Goal: Task Accomplishment & Management: Complete application form

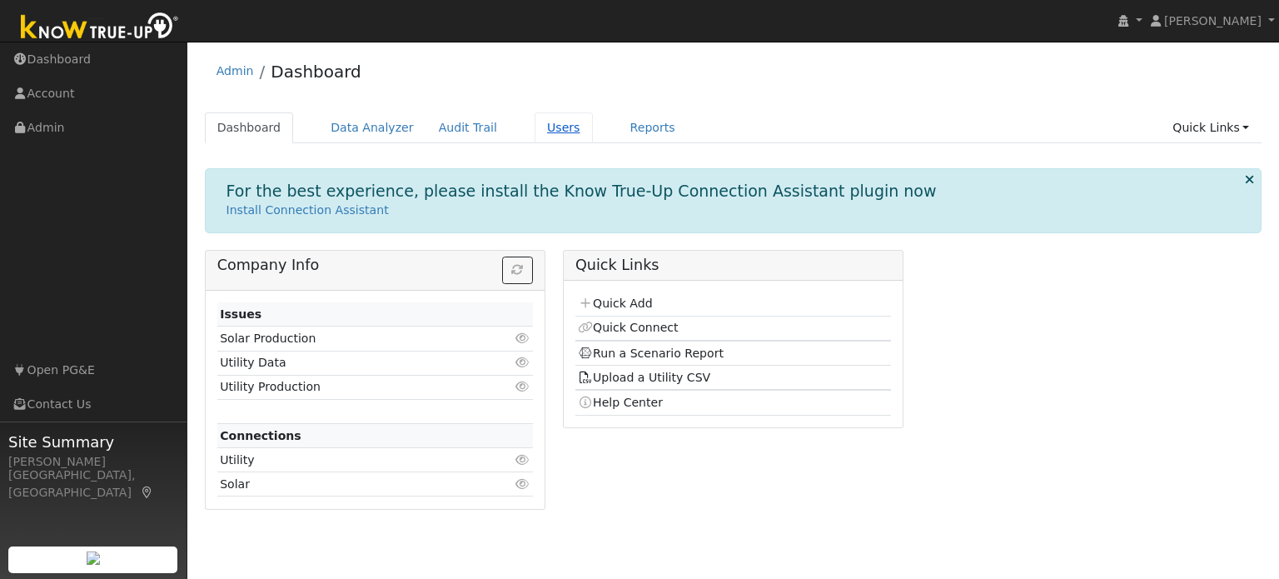
click at [535, 132] on link "Users" at bounding box center [564, 127] width 58 height 31
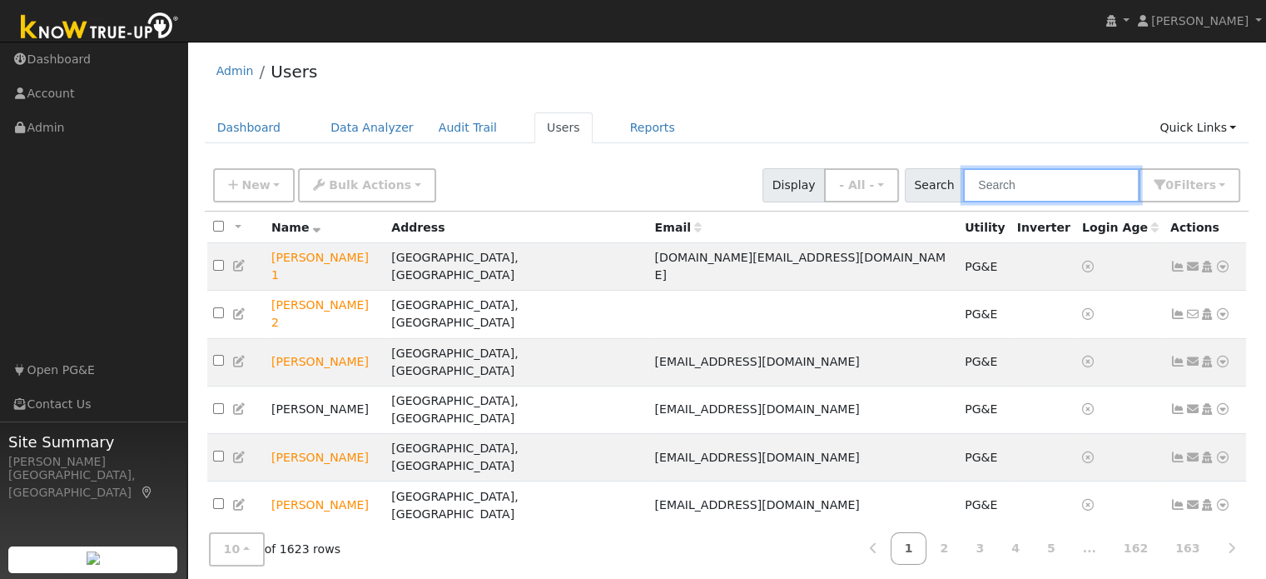
click at [1043, 186] on input "text" at bounding box center [1051, 185] width 177 height 34
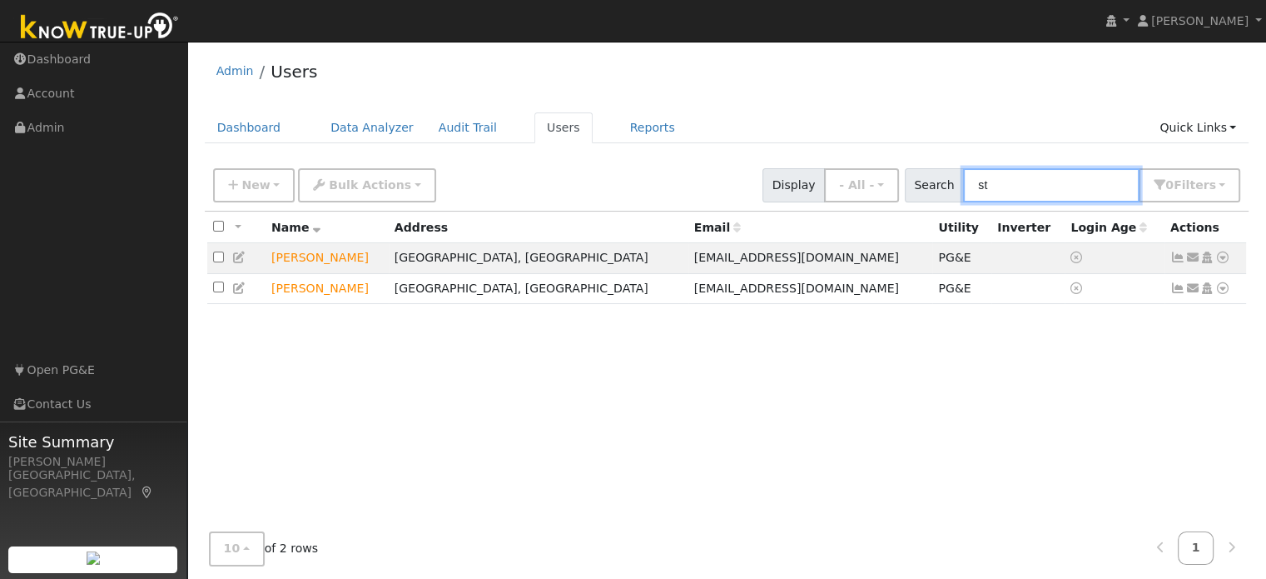
type input "s"
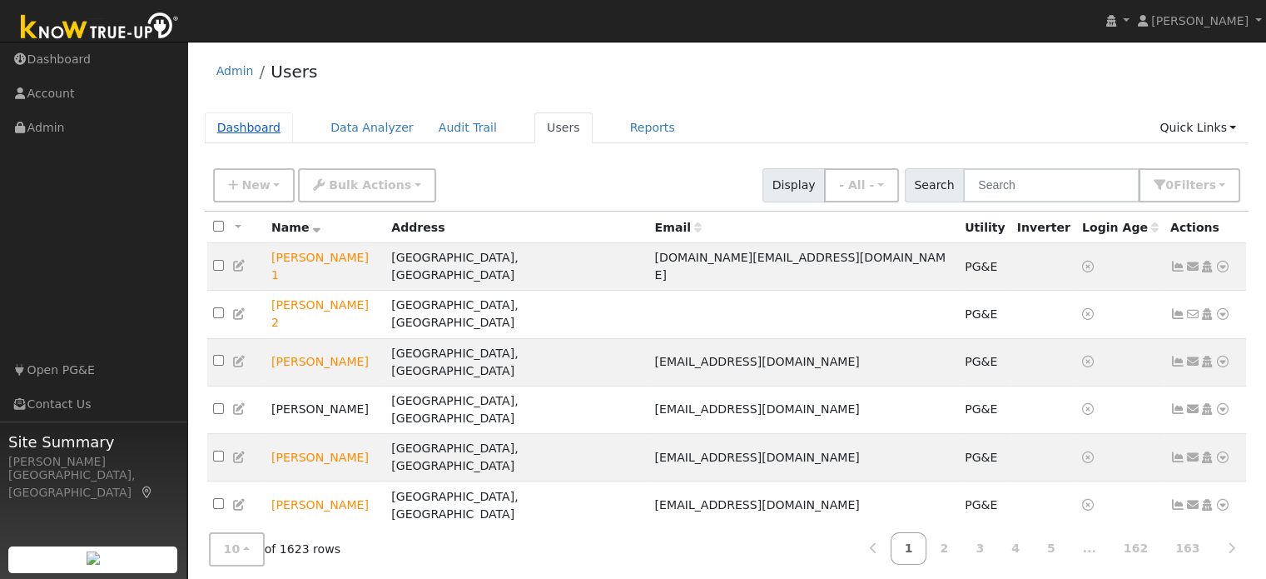
click at [257, 130] on link "Dashboard" at bounding box center [249, 127] width 89 height 31
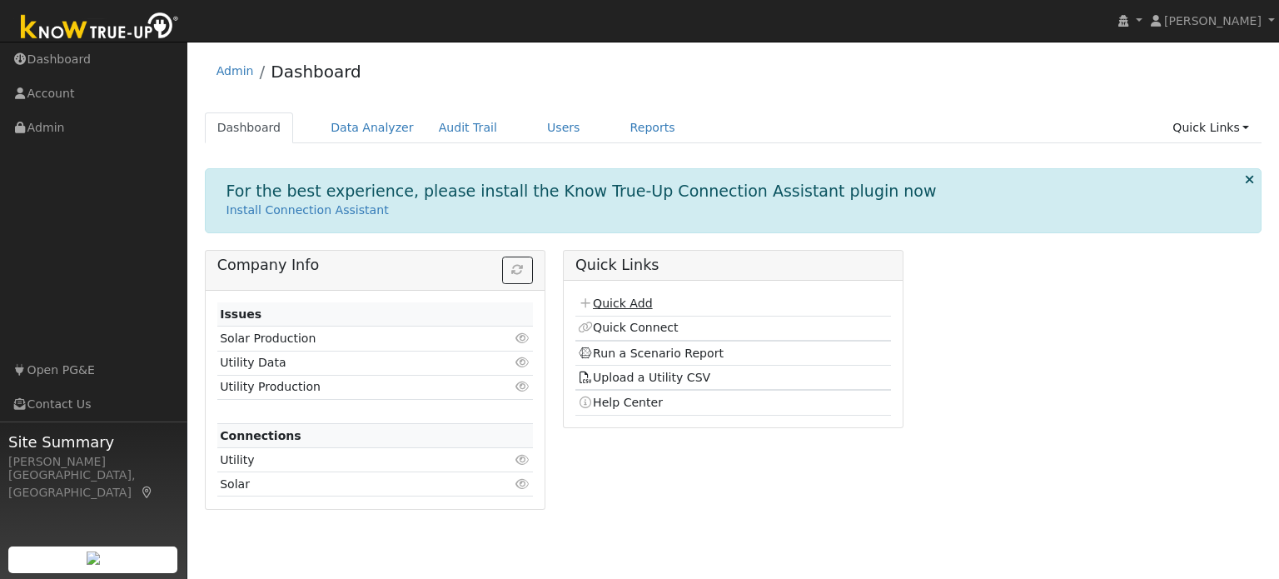
click at [619, 303] on link "Quick Add" at bounding box center [615, 302] width 74 height 13
